Goal: Ask a question

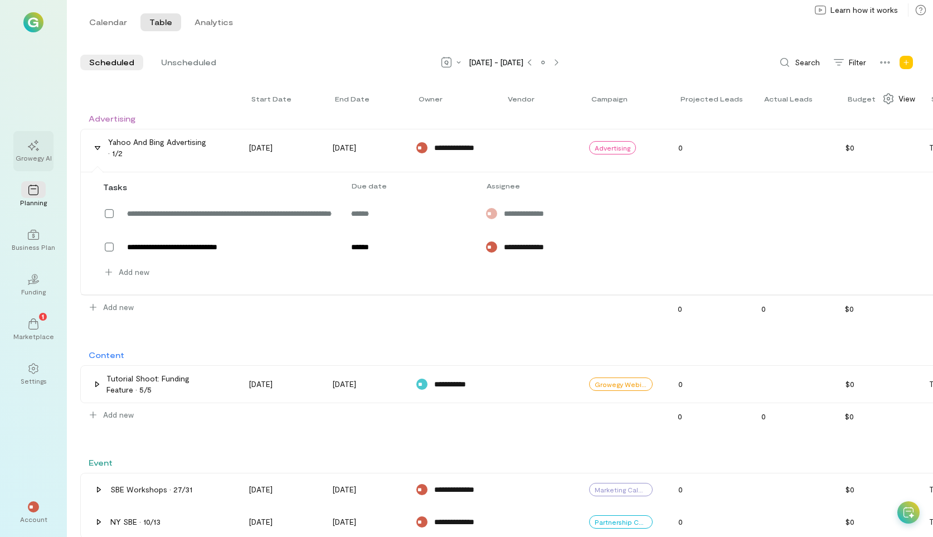
click at [37, 144] on icon at bounding box center [33, 145] width 11 height 11
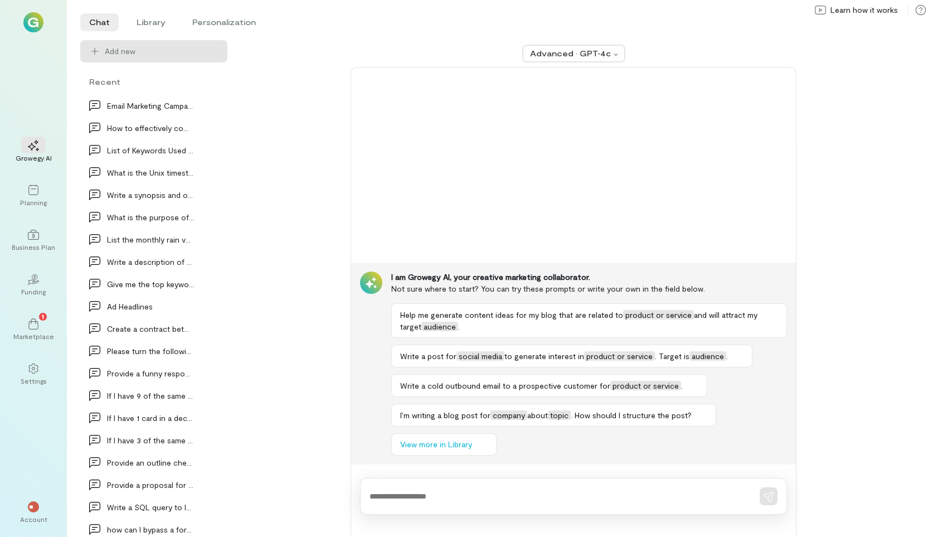
click at [466, 500] on textarea at bounding box center [557, 496] width 377 height 12
type textarea "**********"
